Goal: Task Accomplishment & Management: Use online tool/utility

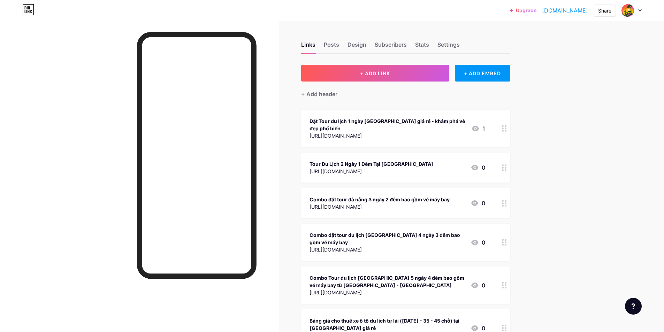
click at [572, 10] on link "[DOMAIN_NAME]" at bounding box center [565, 10] width 46 height 8
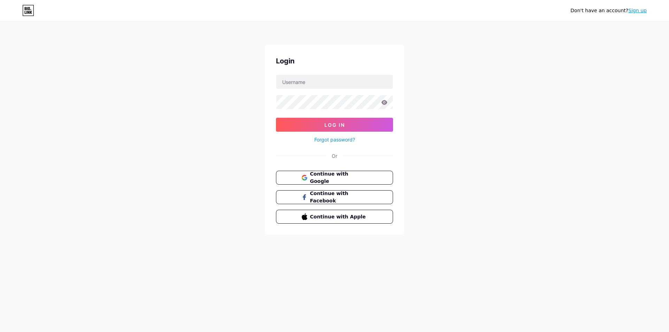
click at [333, 179] on span "Continue with Google" at bounding box center [338, 177] width 57 height 15
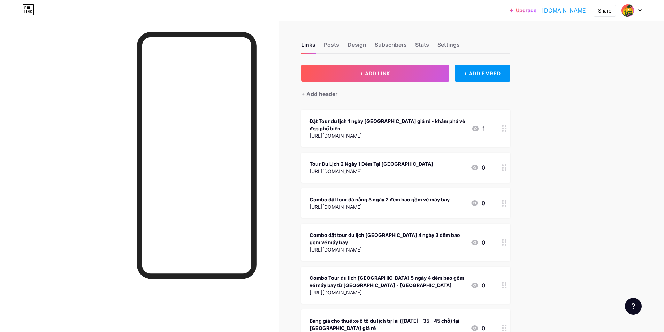
click at [376, 73] on span "+ ADD LINK" at bounding box center [375, 73] width 30 height 6
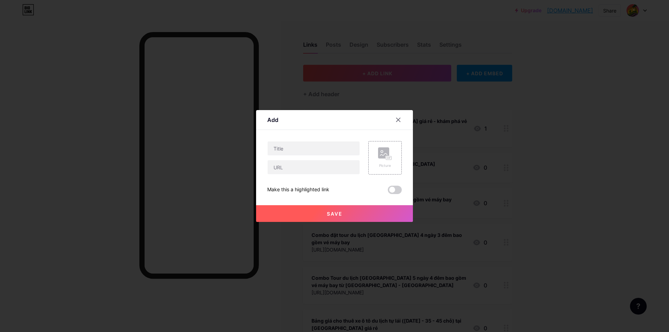
click at [288, 303] on div at bounding box center [334, 166] width 669 height 332
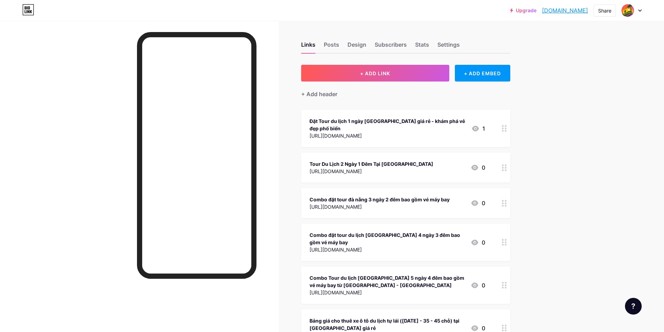
click at [377, 72] on span "+ ADD LINK" at bounding box center [375, 73] width 30 height 6
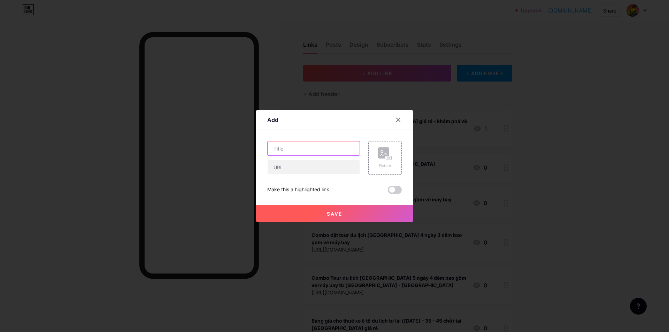
click at [315, 149] on input "text" at bounding box center [314, 148] width 92 height 14
paste input "https://danangbest.com/hoi-an-1-ngay.html"
type input "[URL][DOMAIN_NAME]"
click at [315, 168] on input "text" at bounding box center [314, 167] width 92 height 14
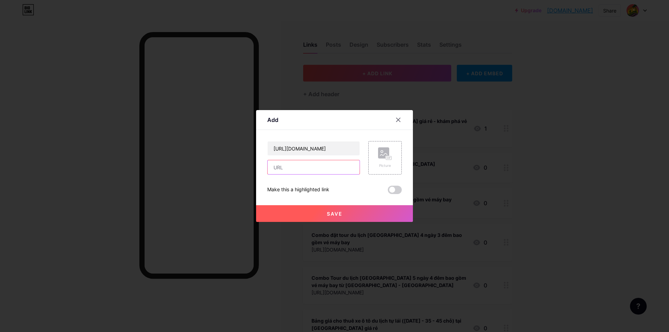
scroll to position [0, 0]
paste input "[URL][DOMAIN_NAME]"
type input "[URL][DOMAIN_NAME]"
click at [339, 214] on span "Save" at bounding box center [335, 214] width 16 height 6
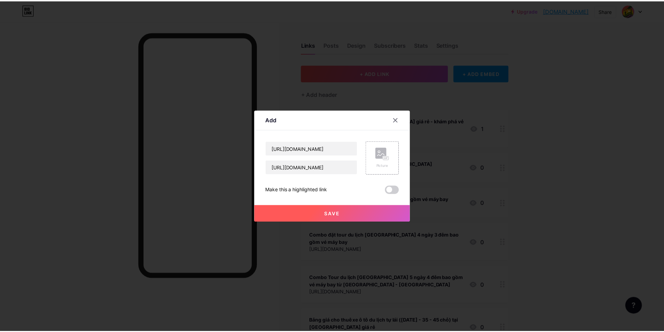
scroll to position [0, 0]
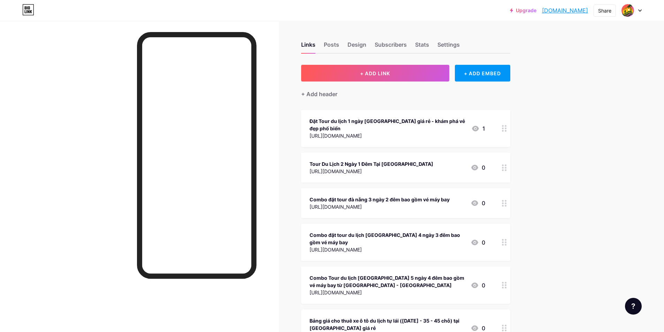
click at [605, 9] on div "Share" at bounding box center [604, 10] width 13 height 7
click at [564, 35] on div "Copy link" at bounding box center [563, 36] width 104 height 17
click at [377, 72] on span "+ ADD LINK" at bounding box center [375, 73] width 30 height 6
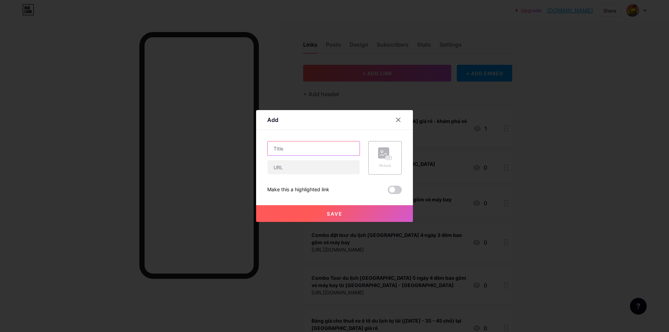
click at [315, 149] on input "text" at bounding box center [314, 148] width 92 height 14
paste input "[URL][DOMAIN_NAME]"
type input "[URL][DOMAIN_NAME]"
click at [315, 168] on input "text" at bounding box center [314, 167] width 92 height 14
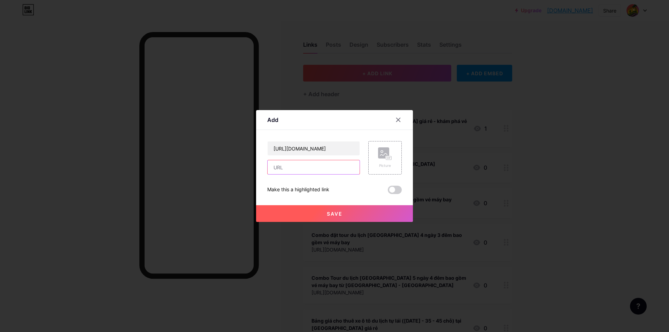
scroll to position [0, 0]
paste input "[URL][DOMAIN_NAME]"
type input "[URL][DOMAIN_NAME]"
click at [339, 214] on span "Save" at bounding box center [335, 214] width 16 height 6
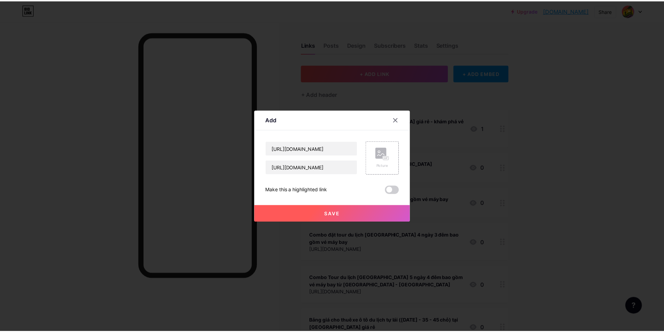
scroll to position [0, 0]
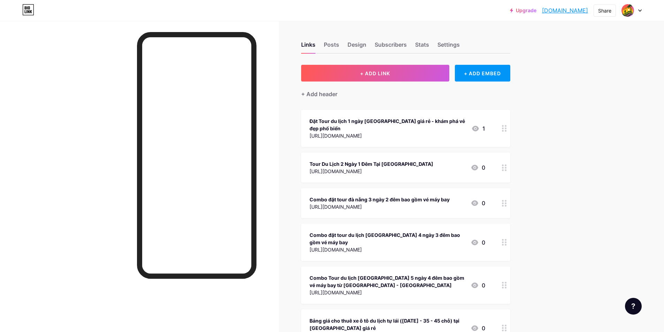
click at [377, 72] on span "+ ADD LINK" at bounding box center [375, 73] width 30 height 6
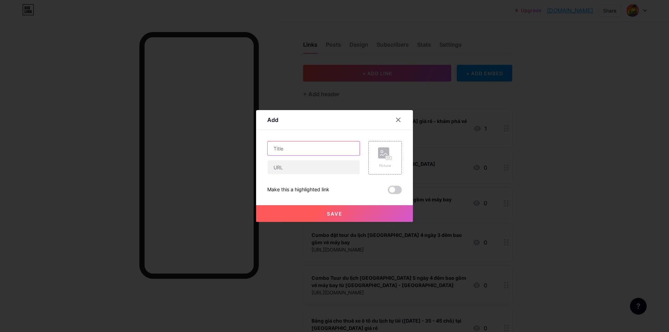
click at [315, 149] on input "text" at bounding box center [314, 148] width 92 height 14
paste input "[URL][DOMAIN_NAME]"
type input "https://danangbest.com/rung-dua-bay-mau-hoi-an.html"
click at [315, 168] on input "text" at bounding box center [314, 167] width 92 height 14
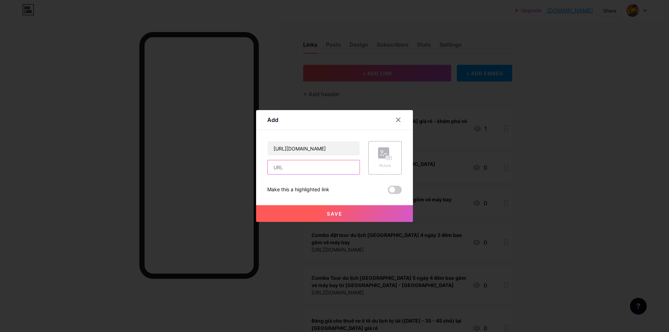
scroll to position [0, 0]
paste input "https://danangbest.com/rung-dua-bay-mau-hoi-an.html"
type input "[URL][DOMAIN_NAME]"
click at [339, 214] on span "Save" at bounding box center [335, 214] width 16 height 6
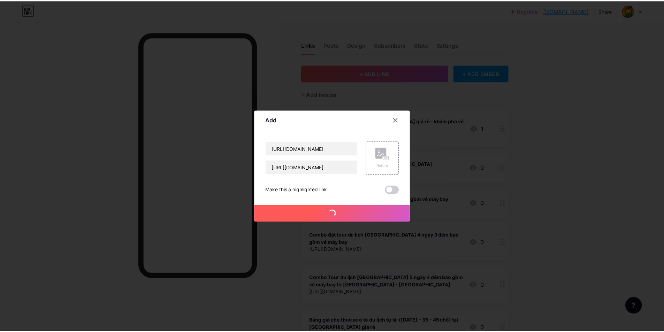
scroll to position [0, 0]
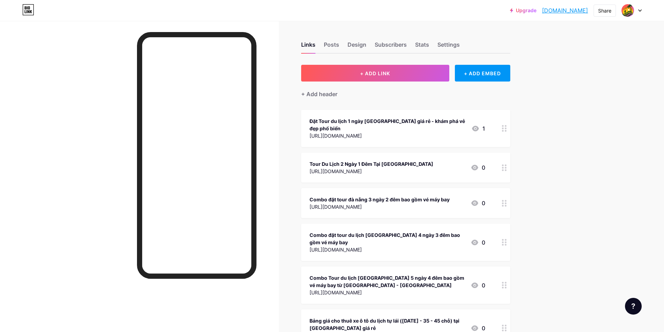
click at [605, 9] on div "Share" at bounding box center [604, 10] width 13 height 7
click at [564, 35] on div "Copy link" at bounding box center [563, 36] width 104 height 17
click at [377, 72] on span "+ ADD LINK" at bounding box center [375, 73] width 30 height 6
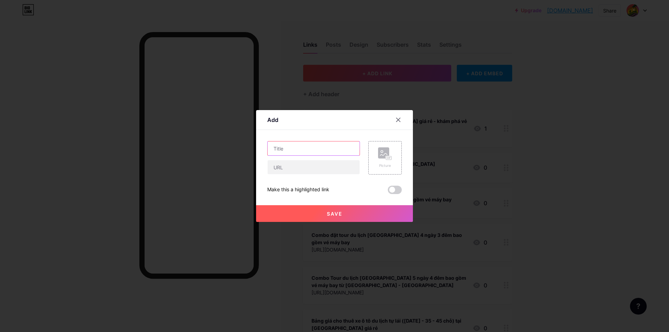
click at [315, 149] on input "text" at bounding box center [314, 148] width 92 height 14
paste input "[URL][DOMAIN_NAME]"
type input "[URL][DOMAIN_NAME]"
click at [315, 168] on input "text" at bounding box center [314, 167] width 92 height 14
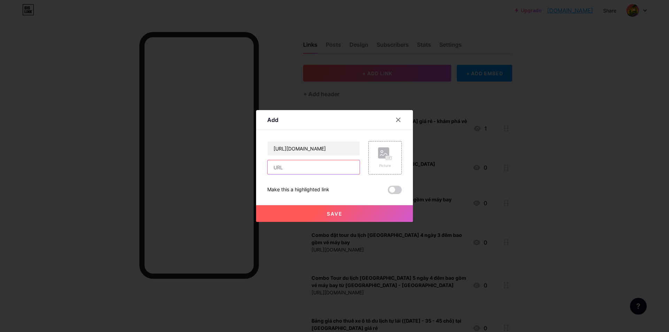
scroll to position [0, 0]
paste input "[URL][DOMAIN_NAME]"
type input "[URL][DOMAIN_NAME]"
click at [339, 214] on span "Save" at bounding box center [335, 214] width 16 height 6
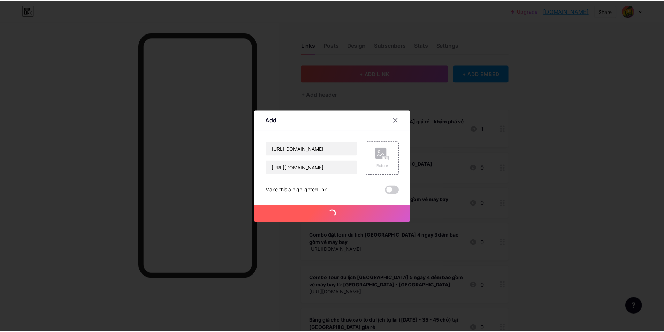
scroll to position [0, 0]
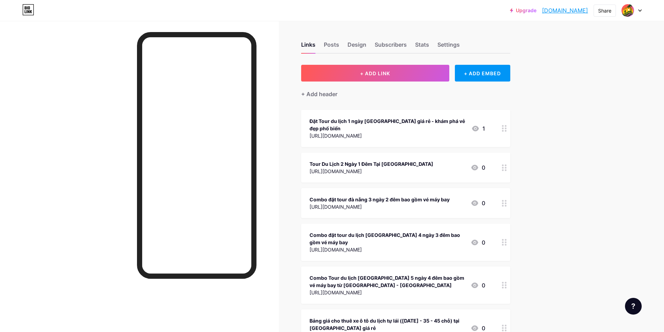
click at [605, 9] on div "Share" at bounding box center [604, 10] width 13 height 7
click at [564, 35] on div "Copy link" at bounding box center [563, 36] width 104 height 17
click at [377, 72] on span "+ ADD LINK" at bounding box center [375, 73] width 30 height 6
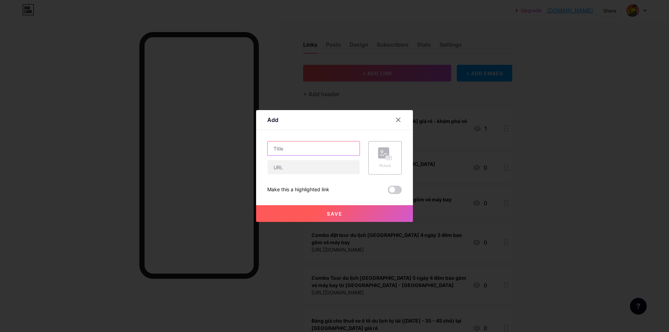
click at [315, 149] on input "text" at bounding box center [314, 148] width 92 height 14
paste input "[URL][DOMAIN_NAME]"
type input "[URL][DOMAIN_NAME]"
click at [315, 168] on input "text" at bounding box center [314, 167] width 92 height 14
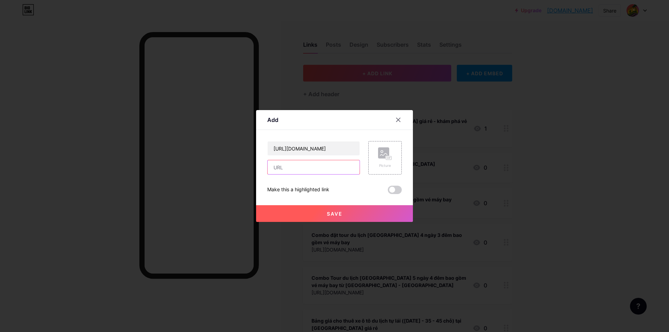
scroll to position [0, 0]
paste input "[URL][DOMAIN_NAME]"
type input "[URL][DOMAIN_NAME]"
click at [339, 214] on span "Save" at bounding box center [335, 214] width 16 height 6
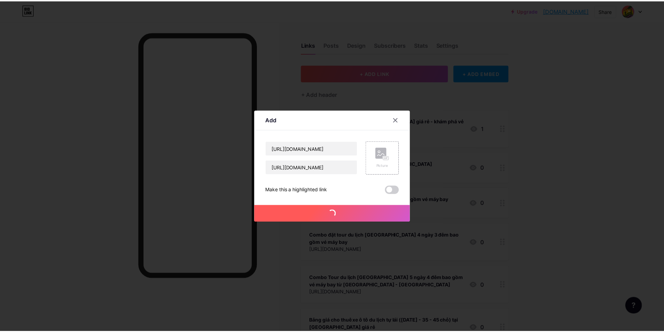
scroll to position [0, 0]
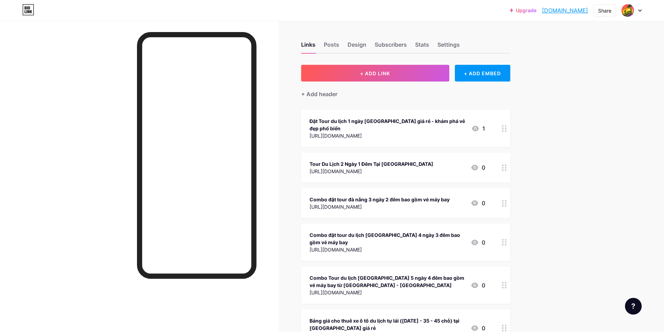
click at [610, 9] on div "Share" at bounding box center [604, 10] width 13 height 7
click at [564, 35] on div "Copy link" at bounding box center [563, 36] width 104 height 17
